Goal: Task Accomplishment & Management: Use online tool/utility

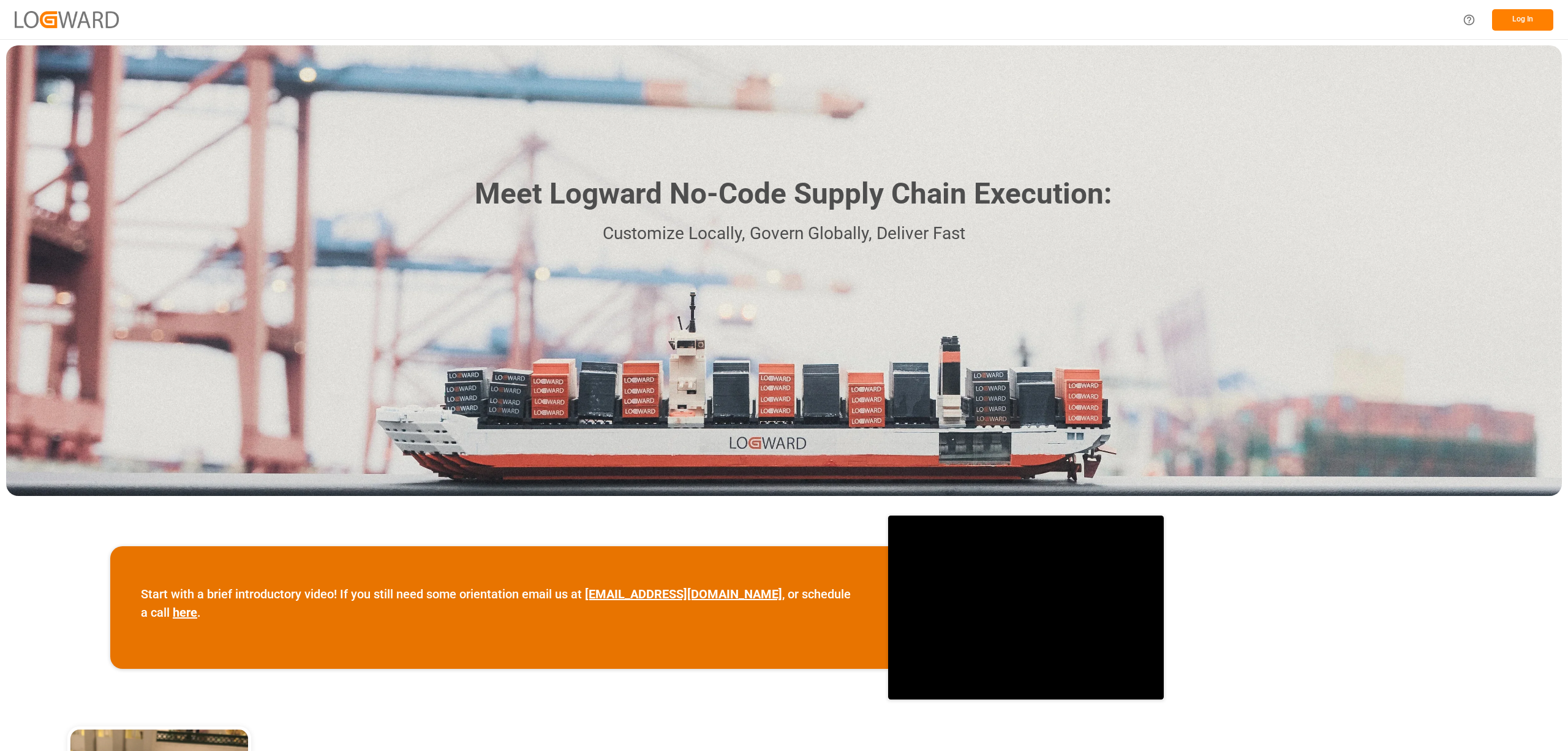
click at [1527, 27] on button "Log In" at bounding box center [1523, 20] width 61 height 22
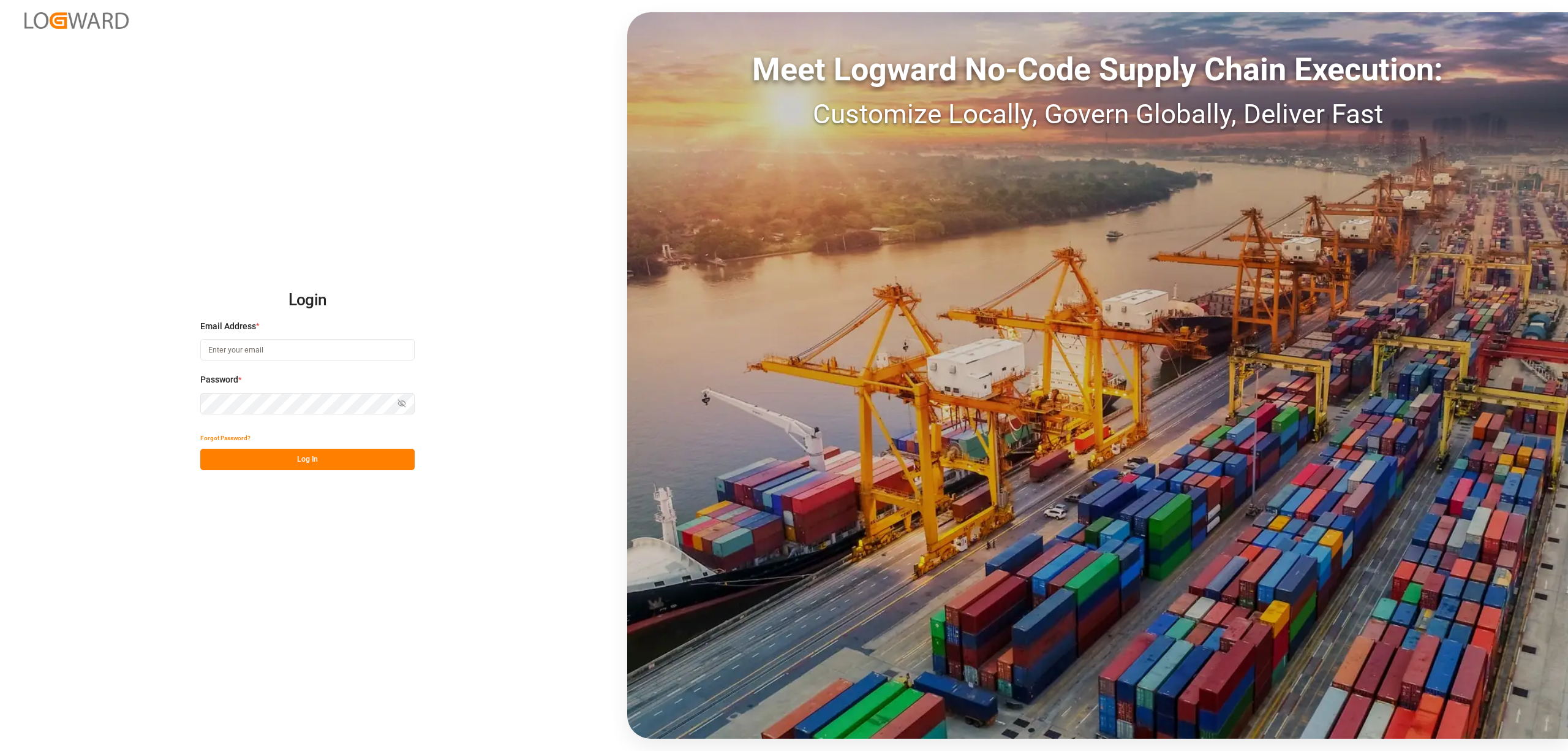
click at [332, 351] on input at bounding box center [307, 350] width 215 height 22
type input "[PERSON_NAME][EMAIL_ADDRESS][PERSON_NAME][DOMAIN_NAME]"
click at [324, 466] on button "Log In" at bounding box center [307, 460] width 215 height 22
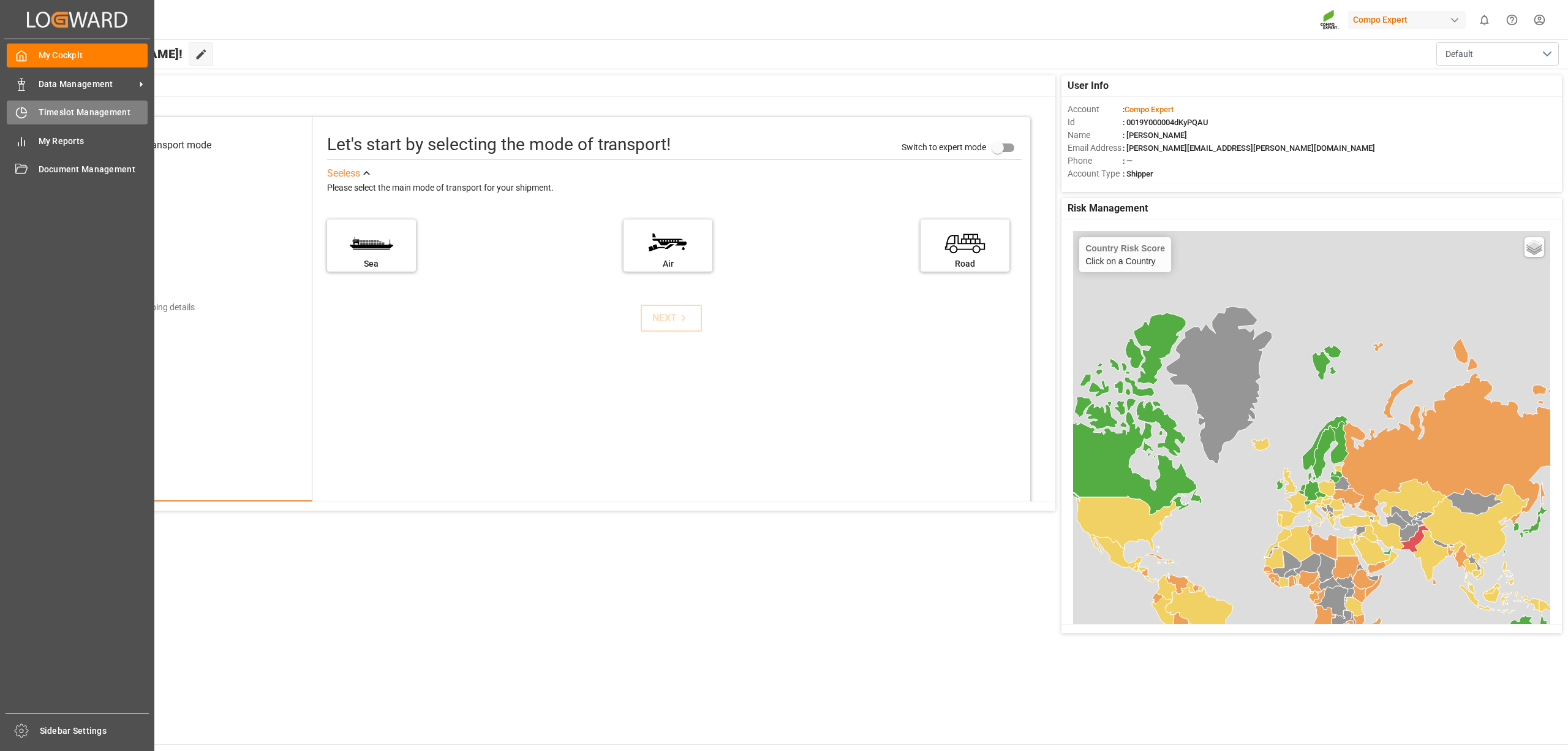
click at [32, 112] on div "Timeslot Management Timeslot Management" at bounding box center [77, 112] width 141 height 24
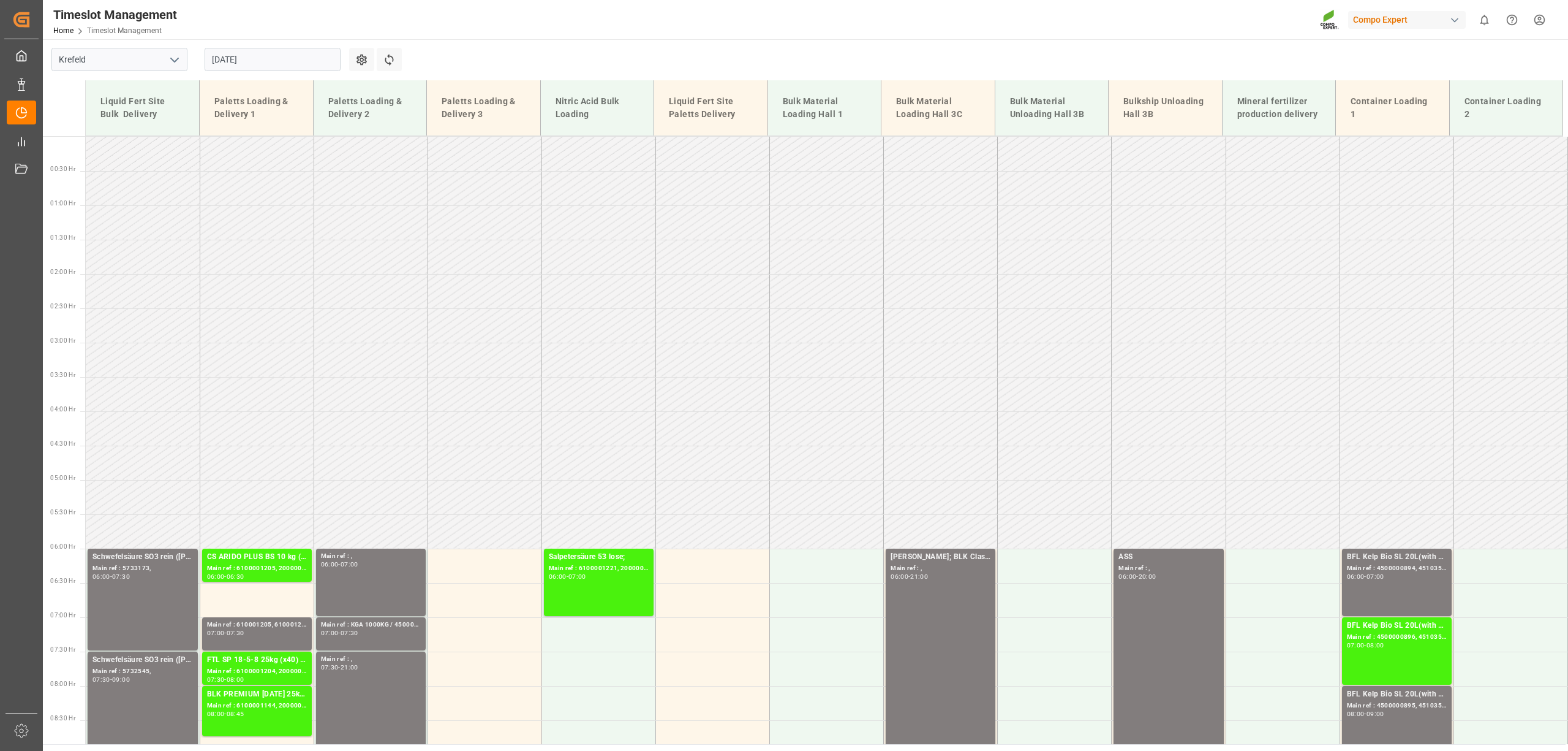
click at [241, 62] on input "[DATE]" at bounding box center [272, 59] width 136 height 24
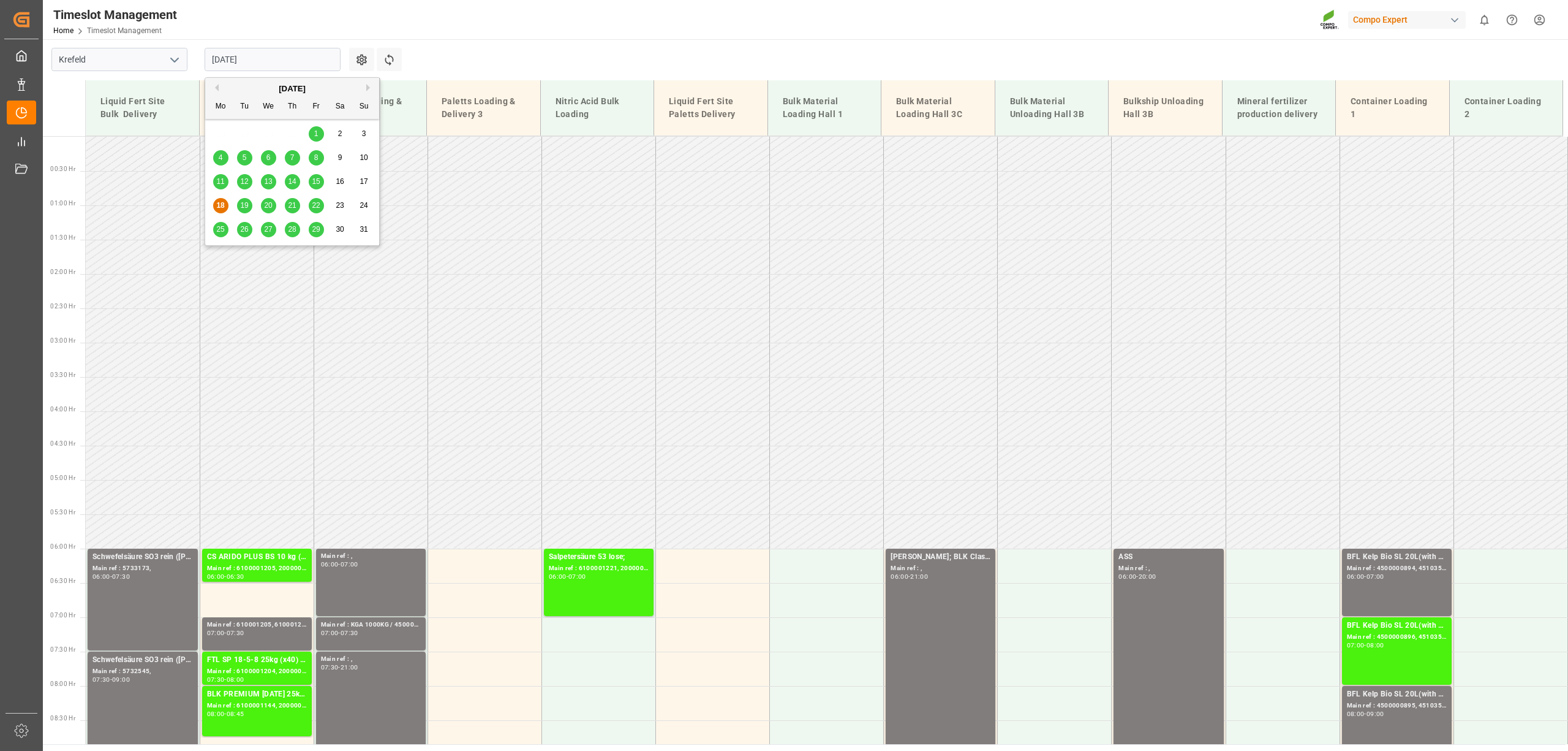
click at [243, 199] on div "19" at bounding box center [245, 206] width 15 height 15
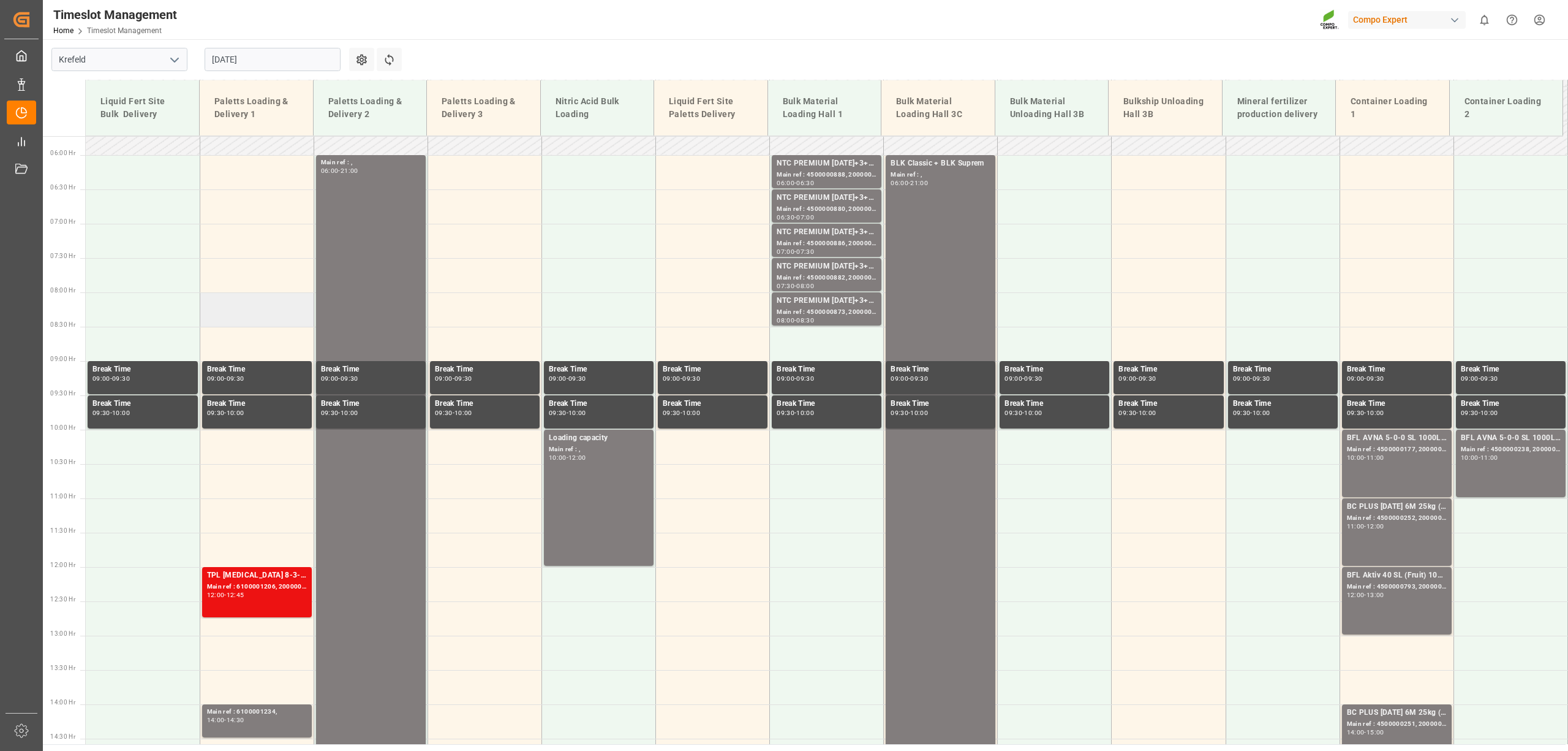
scroll to position [365, 0]
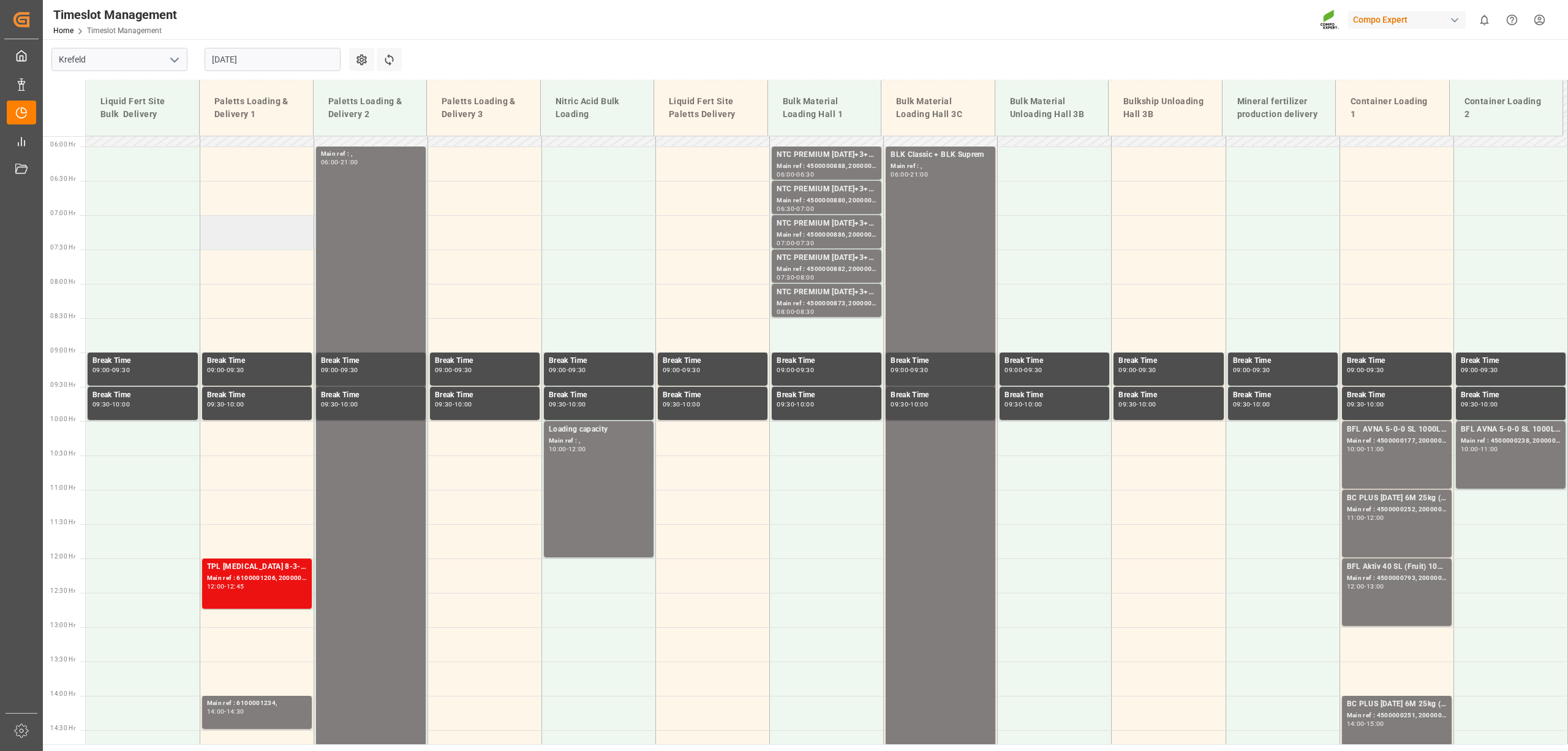
drag, startPoint x: 228, startPoint y: 244, endPoint x: 229, endPoint y: 263, distance: 19.0
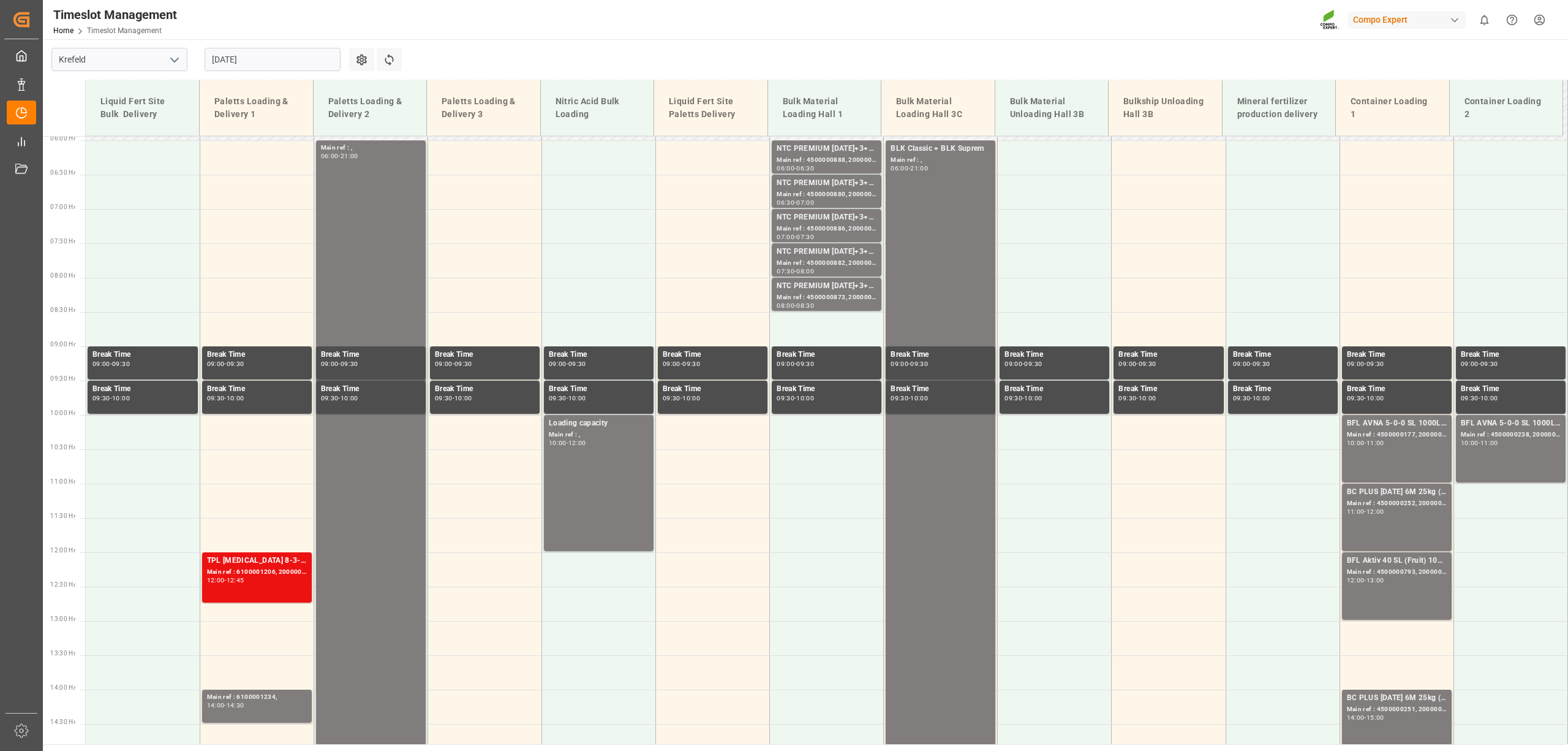
click at [685, 28] on div "Timeslot Management Home Timeslot Management Compo Expert 0 Notifications Only …" at bounding box center [802, 20] width 1534 height 40
